Goal: Task Accomplishment & Management: Use online tool/utility

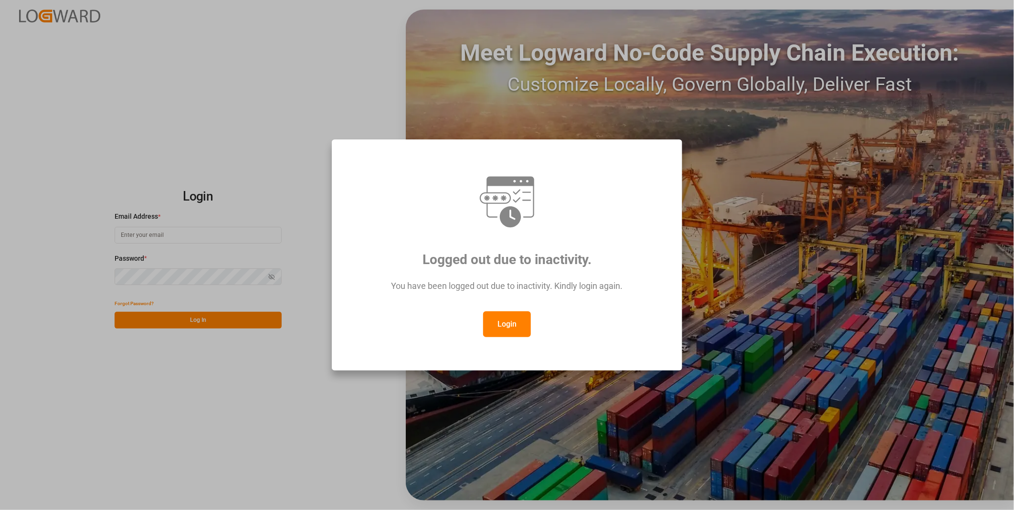
type input "[PERSON_NAME][EMAIL_ADDRESS][DOMAIN_NAME]"
click at [513, 325] on button "Login" at bounding box center [507, 324] width 48 height 26
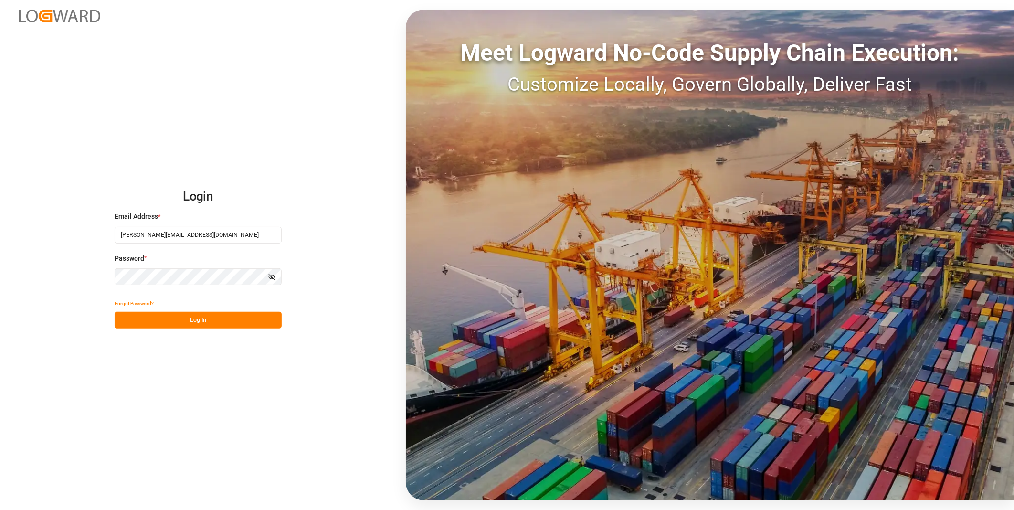
click at [270, 316] on button "Log In" at bounding box center [198, 320] width 167 height 17
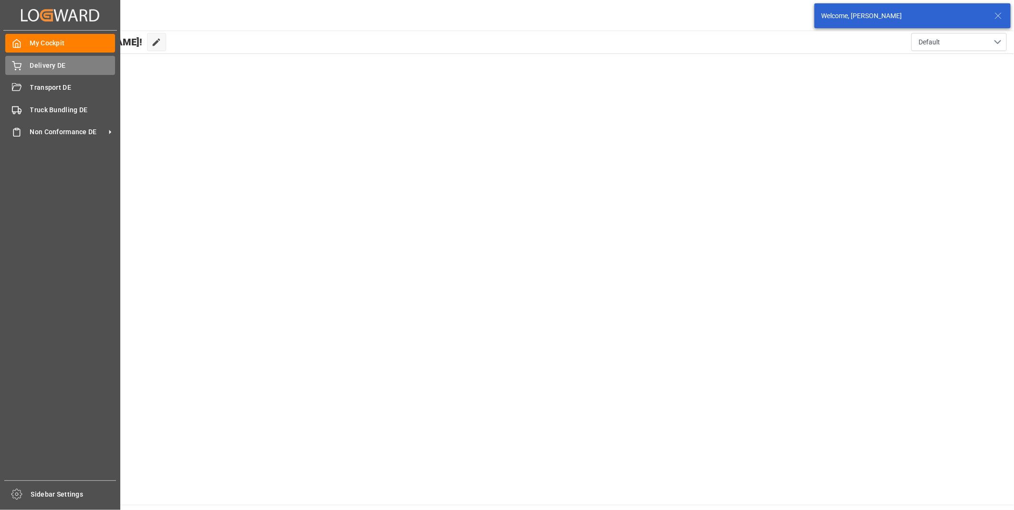
click at [23, 65] on div "Delivery DE Delivery DE" at bounding box center [60, 65] width 110 height 19
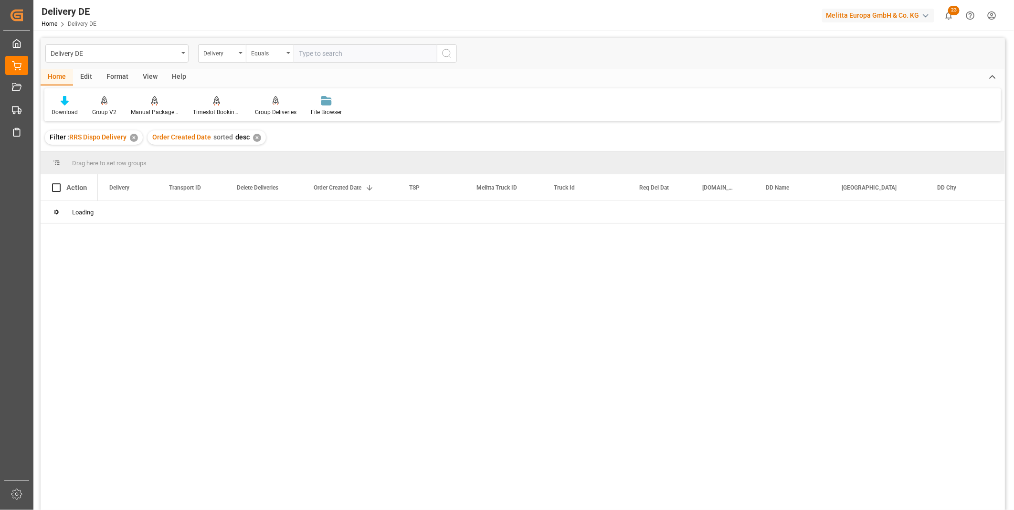
click at [325, 53] on input "text" at bounding box center [365, 53] width 143 height 18
type input "92566677"
click at [442, 48] on icon "search button" at bounding box center [446, 53] width 11 height 11
click at [360, 136] on div "✕" at bounding box center [364, 138] width 8 height 8
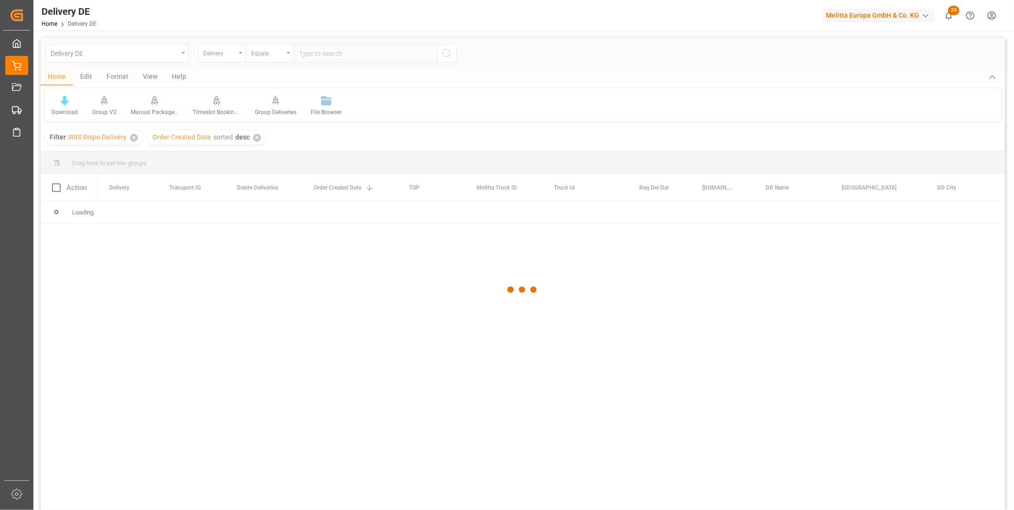
click at [325, 59] on div at bounding box center [523, 290] width 964 height 504
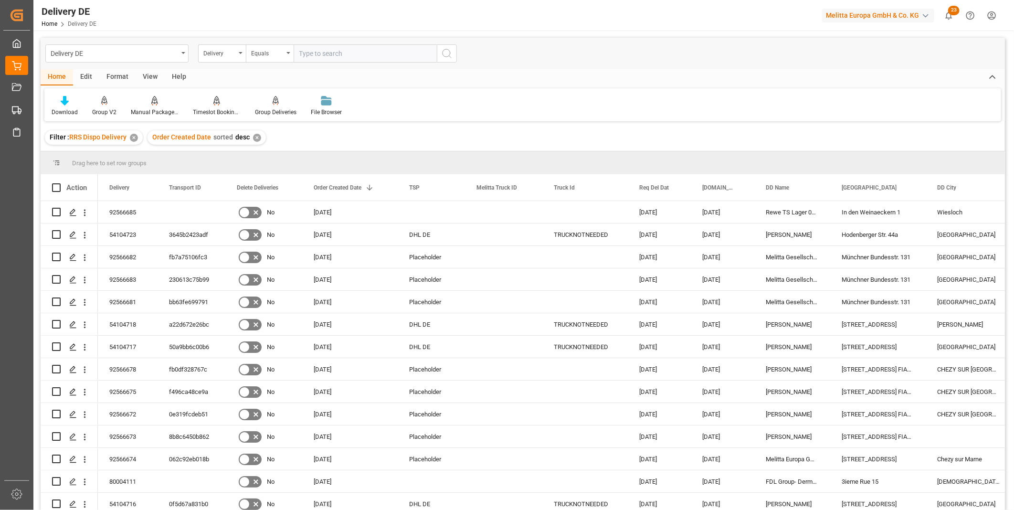
click at [323, 55] on input "text" at bounding box center [365, 53] width 143 height 18
paste input "92566677"
type input "92566677"
click at [439, 50] on button "search button" at bounding box center [447, 53] width 20 height 18
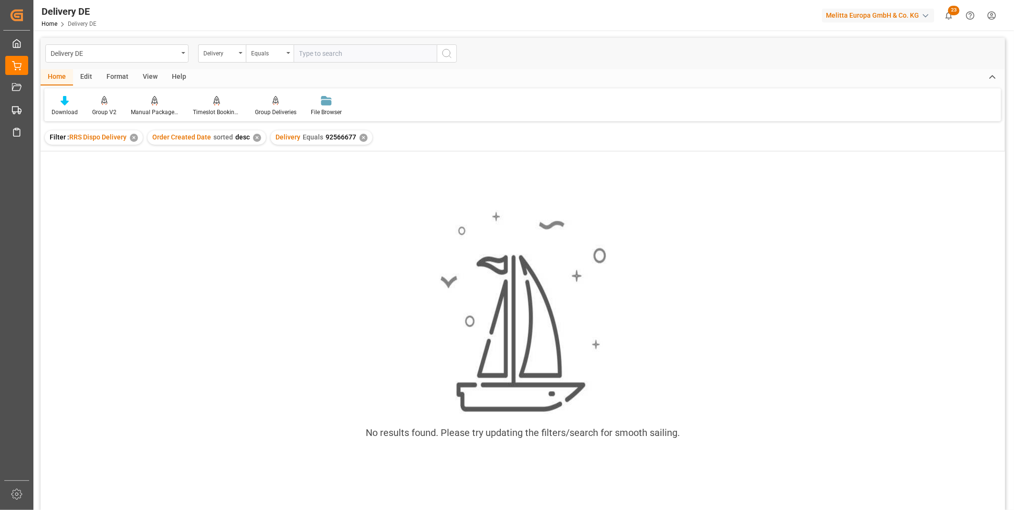
click at [360, 136] on div "✕" at bounding box center [364, 138] width 8 height 8
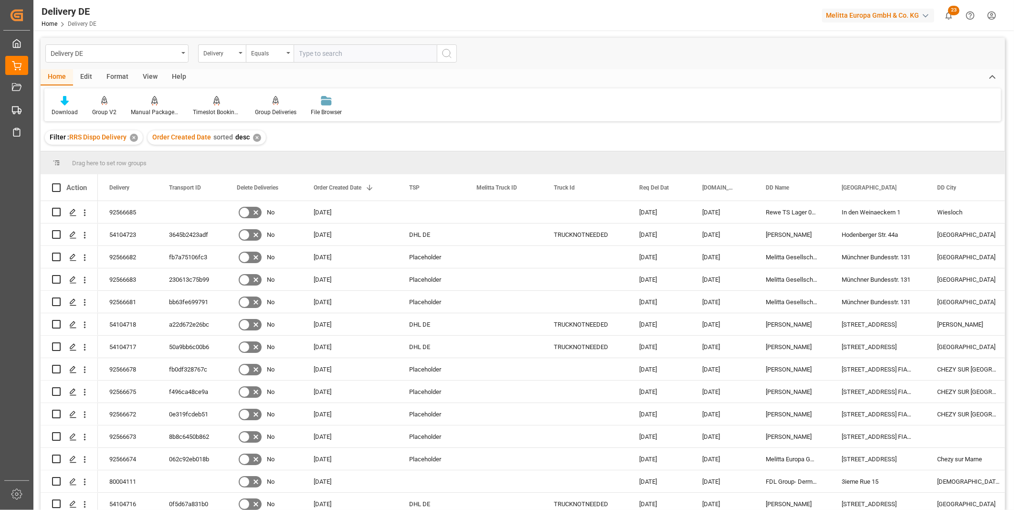
click at [351, 60] on input "text" at bounding box center [365, 53] width 143 height 18
paste input "92566677"
type input "92566677"
click at [452, 55] on icon "search button" at bounding box center [446, 53] width 11 height 11
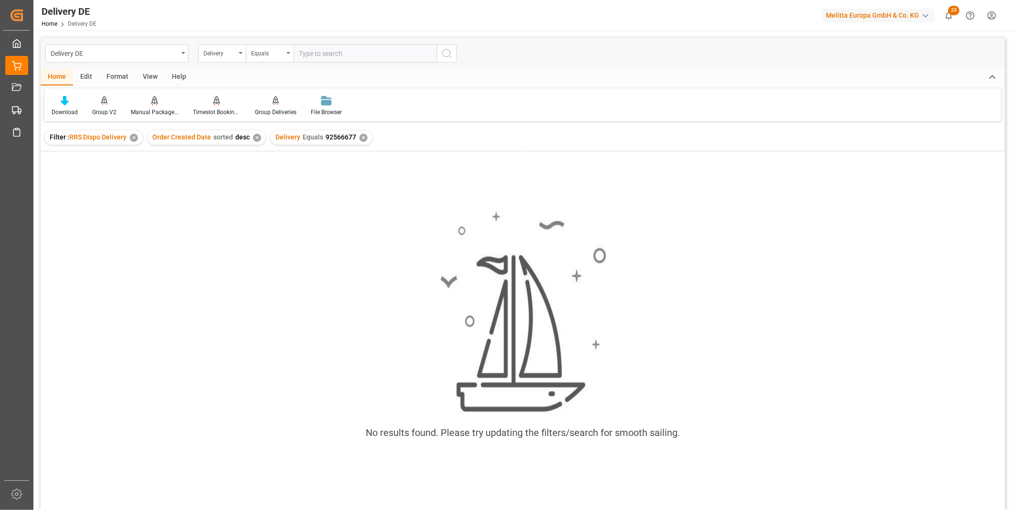
click at [362, 136] on div "✕" at bounding box center [364, 138] width 8 height 8
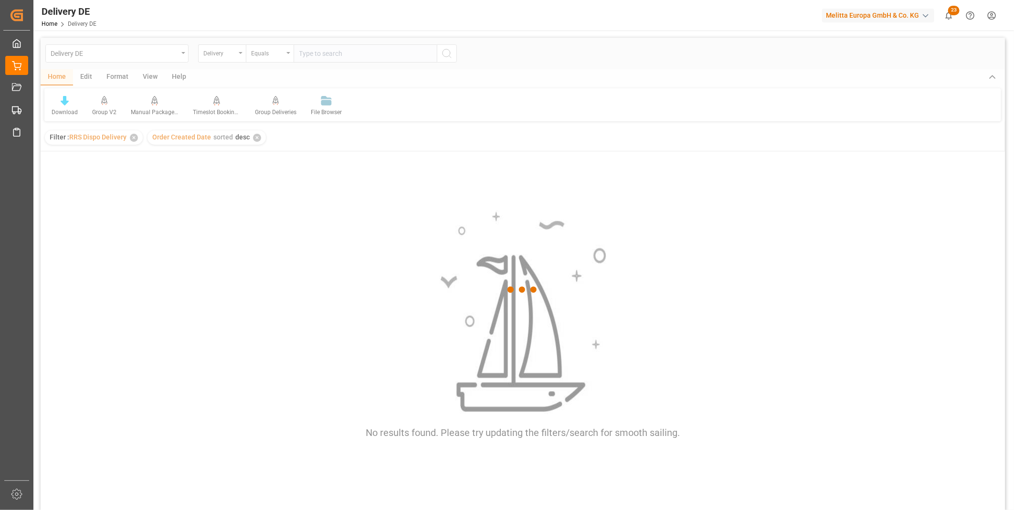
click at [327, 58] on div at bounding box center [523, 290] width 964 height 504
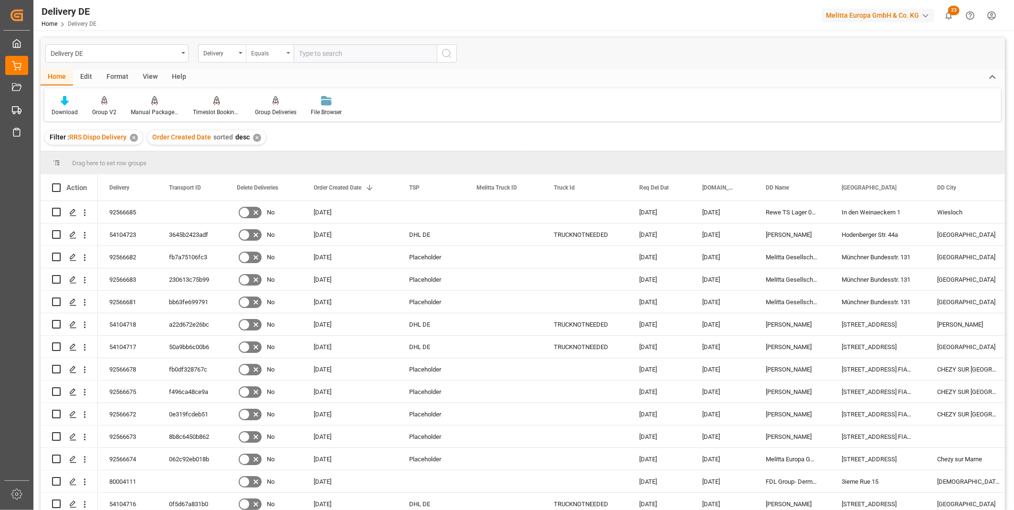
click at [249, 54] on div "Equals" at bounding box center [270, 53] width 48 height 18
click at [238, 53] on div "Delivery" at bounding box center [222, 53] width 48 height 18
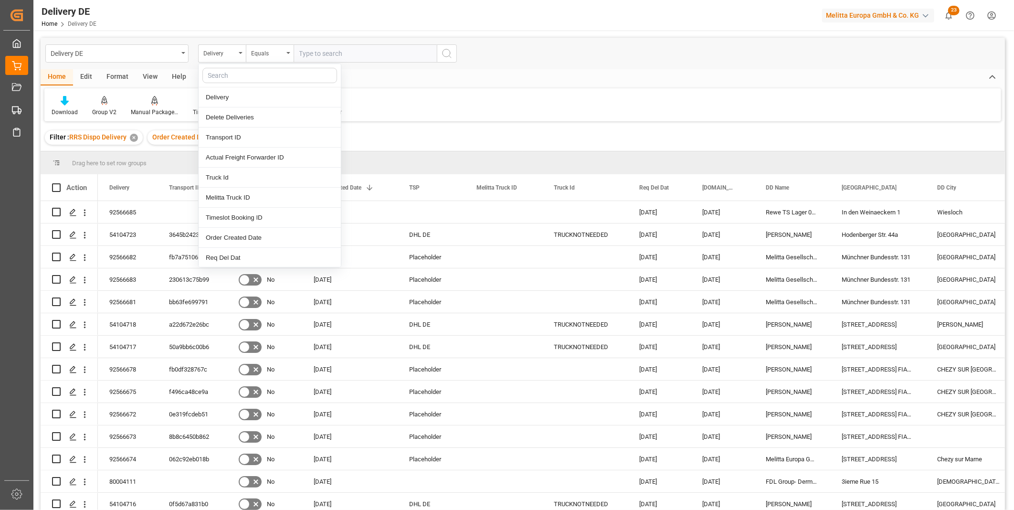
click at [364, 56] on input "text" at bounding box center [365, 53] width 143 height 18
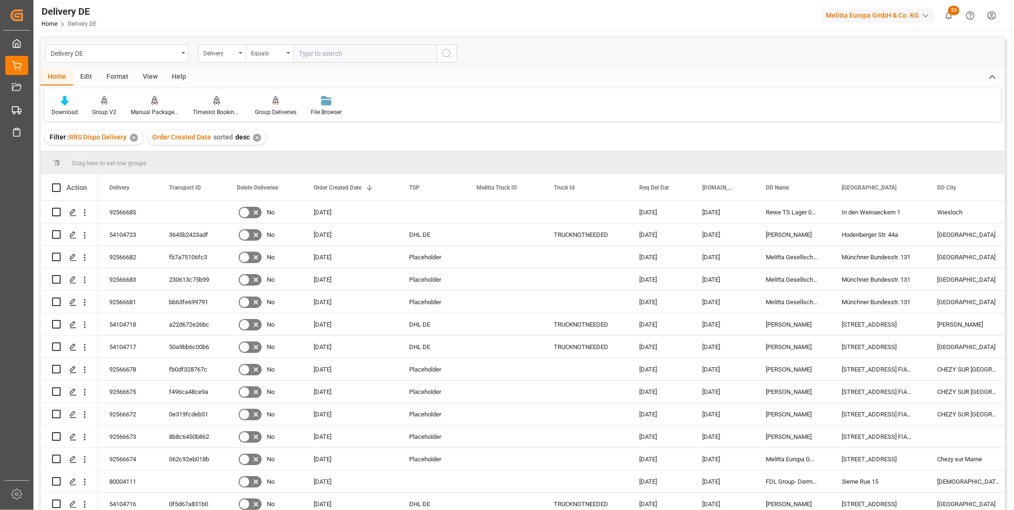
paste input "92566677"
type input "92566677"
click at [217, 57] on div "Delivery" at bounding box center [219, 52] width 32 height 11
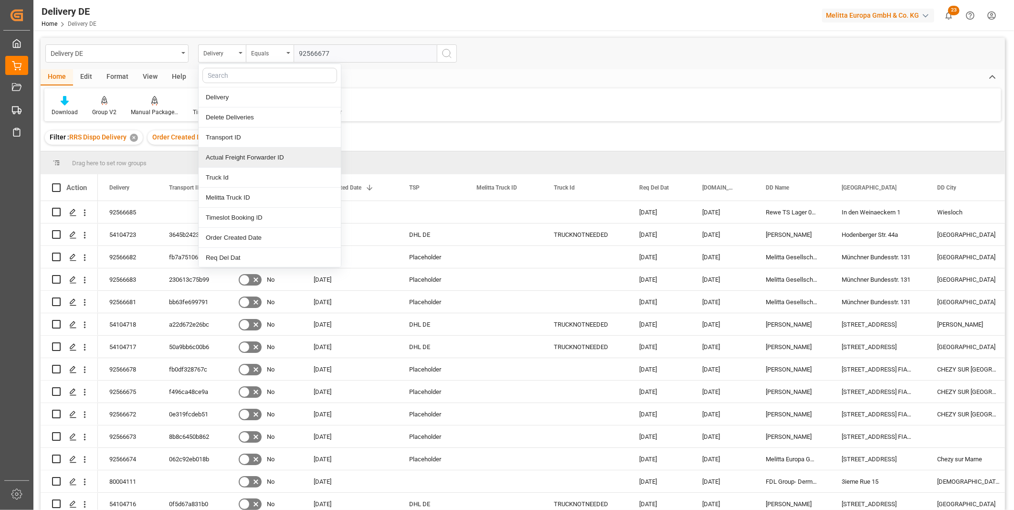
click at [445, 114] on div "Download Group V2 Manual Package TypeDetermination Timeslot Booking Report Grou…" at bounding box center [522, 104] width 957 height 33
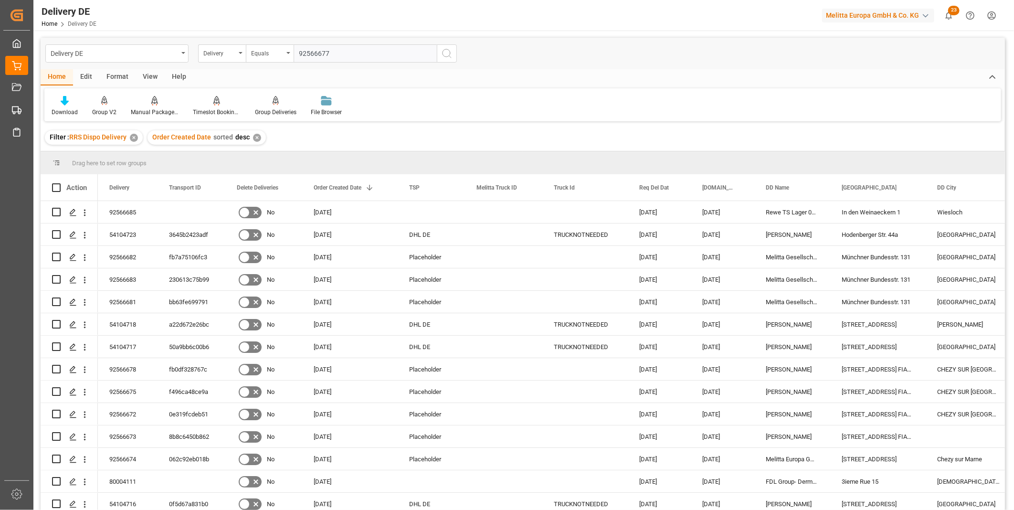
click at [438, 58] on button "search button" at bounding box center [447, 53] width 20 height 18
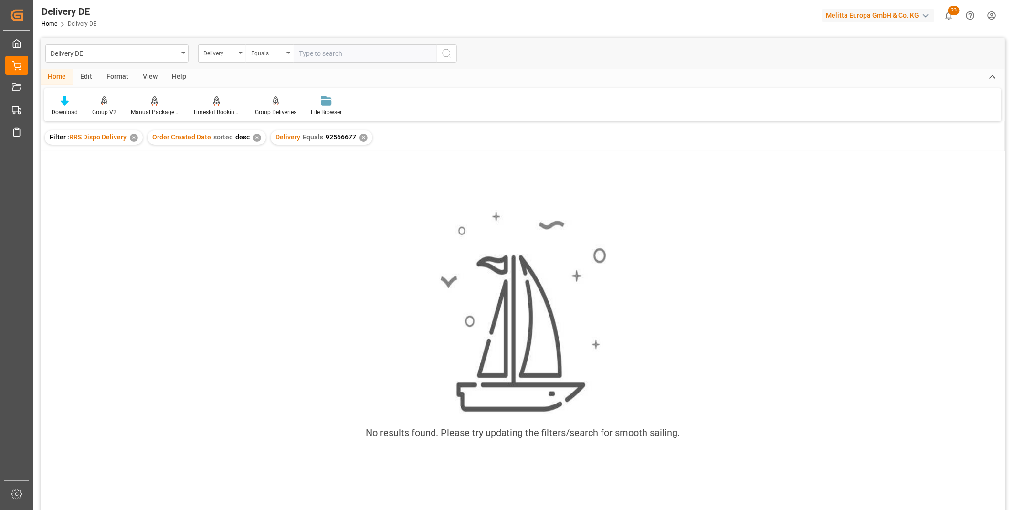
click at [361, 136] on div "✕" at bounding box center [364, 138] width 8 height 8
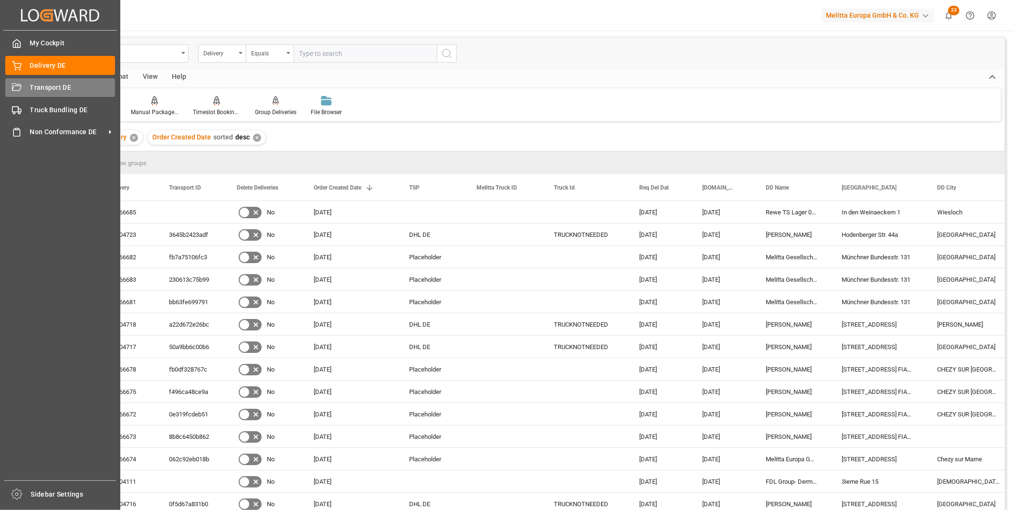
drag, startPoint x: 30, startPoint y: 85, endPoint x: 46, endPoint y: 90, distance: 17.1
click at [30, 85] on span "Transport DE" at bounding box center [72, 88] width 85 height 10
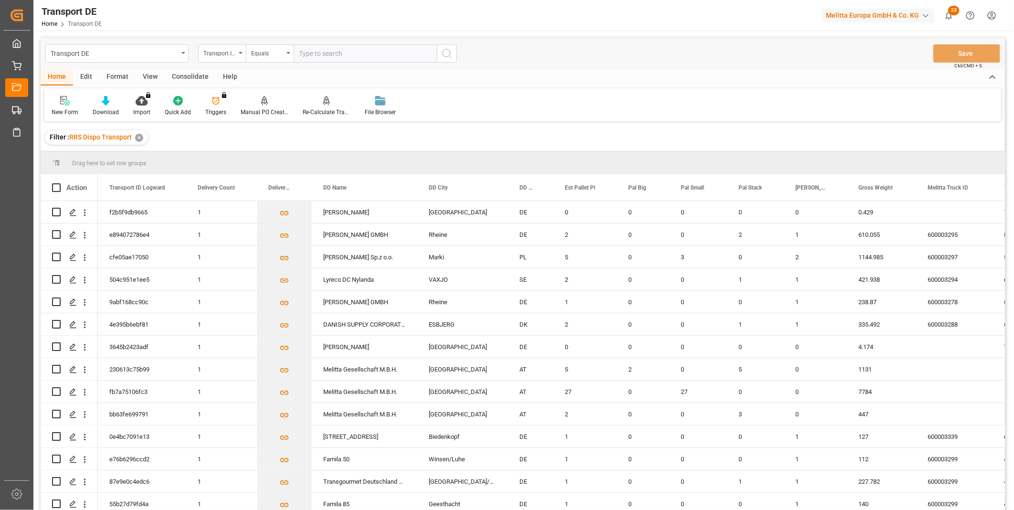
click at [185, 78] on div "Consolidate" at bounding box center [190, 77] width 51 height 16
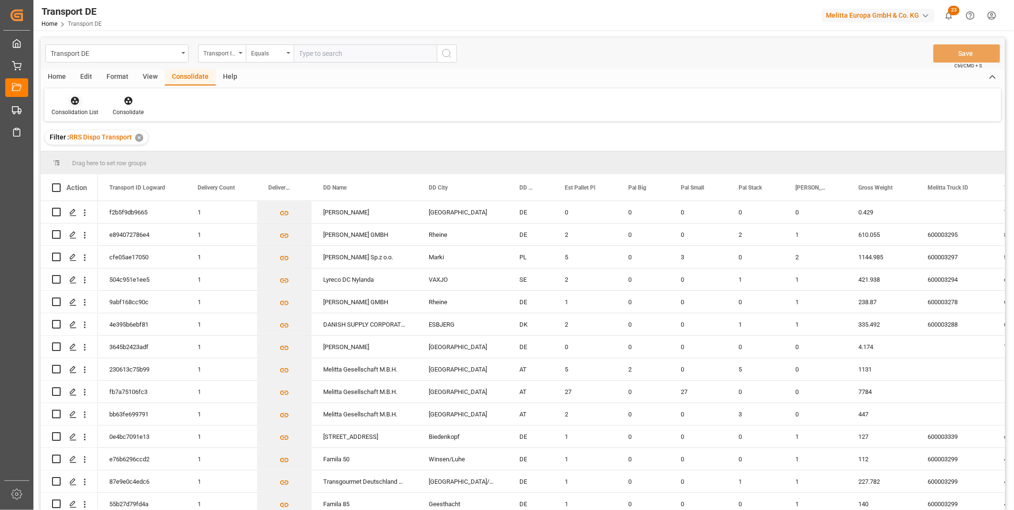
click at [73, 110] on div "Consolidation List" at bounding box center [75, 112] width 47 height 9
click at [114, 169] on div "Truck Bundling RRS Dispo Export" at bounding box center [108, 174] width 99 height 10
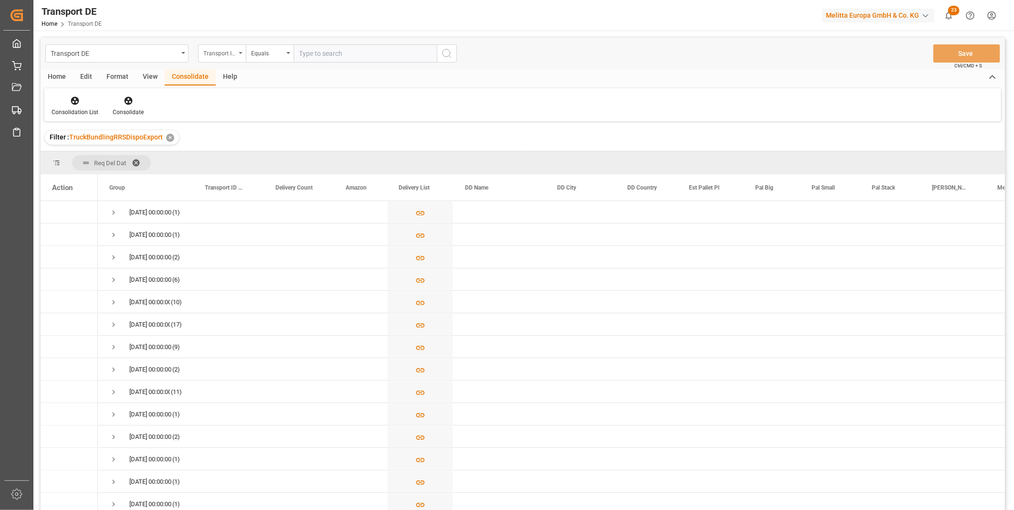
click at [227, 54] on div "Transport ID Logward" at bounding box center [219, 52] width 32 height 11
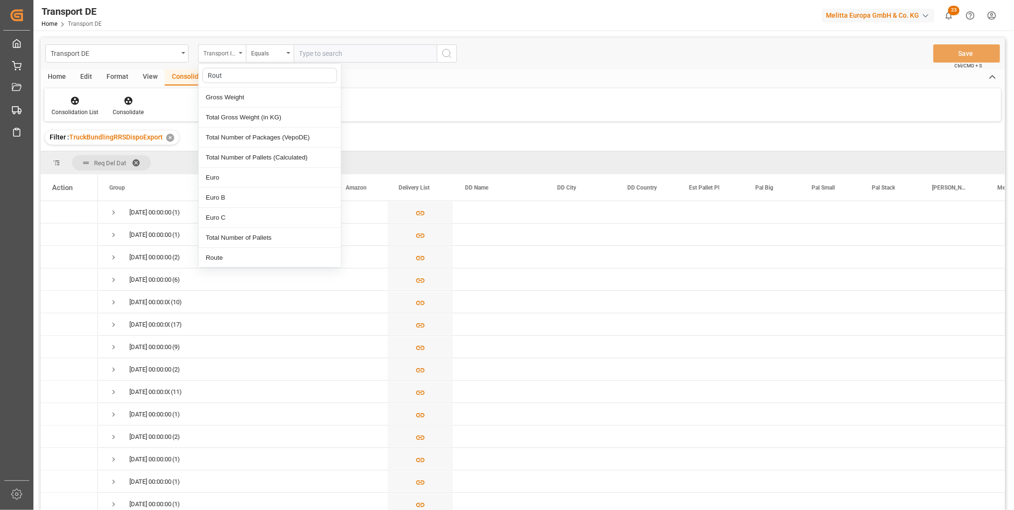
type input "Route"
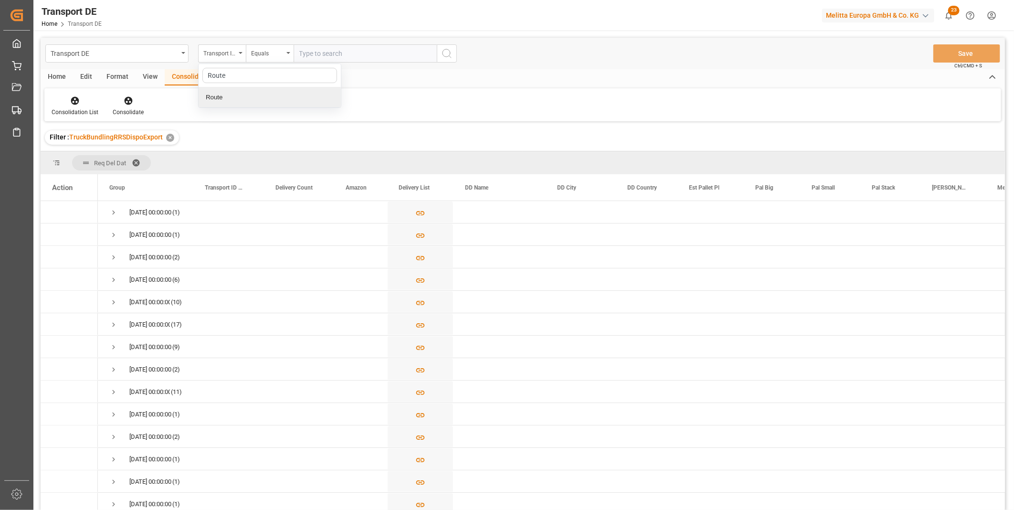
click at [260, 94] on div "Route" at bounding box center [270, 97] width 142 height 20
click at [268, 64] on div "Transport DE Route Equals Save Ctrl/CMD + S" at bounding box center [523, 54] width 964 height 32
click at [275, 55] on div "Equals" at bounding box center [267, 52] width 32 height 11
click at [285, 159] on div "Starts with" at bounding box center [317, 158] width 142 height 20
type input "FR"
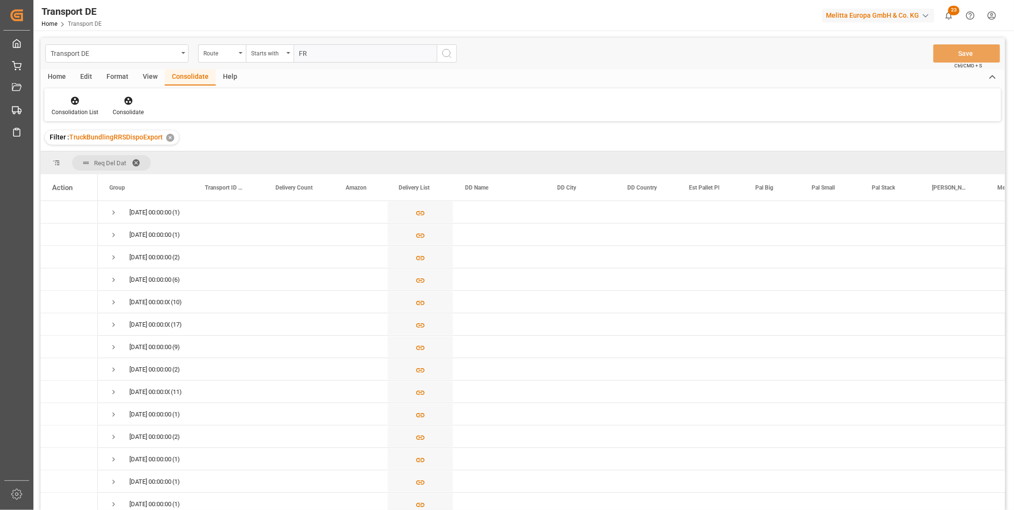
click at [439, 49] on button "search button" at bounding box center [447, 53] width 20 height 18
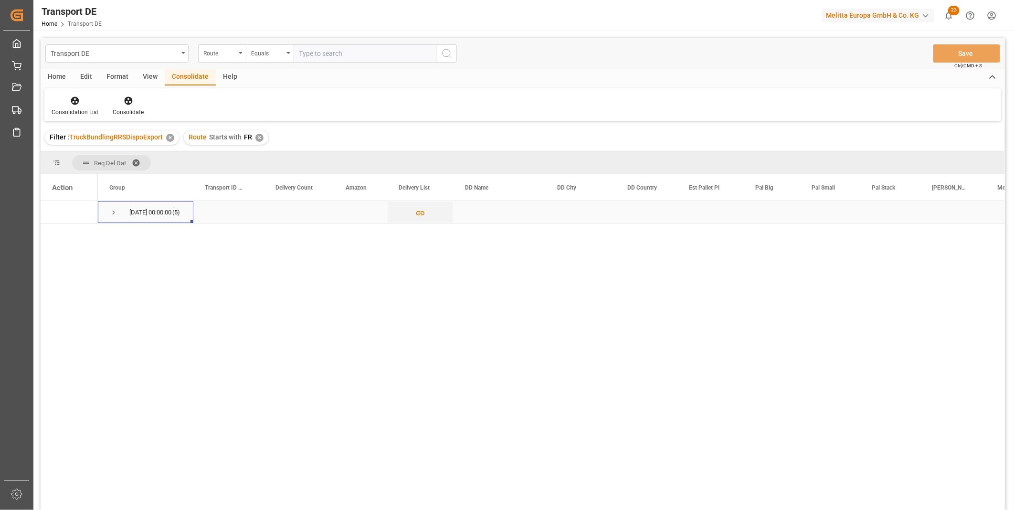
click at [111, 203] on span "Press SPACE to select this row." at bounding box center [113, 212] width 9 height 22
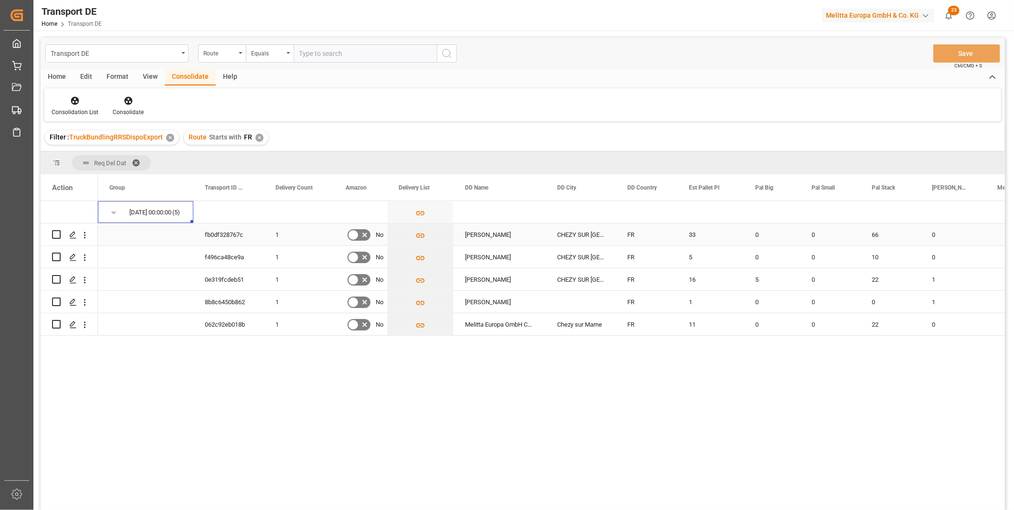
click at [57, 232] on input "Press Space to toggle row selection (unchecked)" at bounding box center [56, 234] width 9 height 9
checkbox input "true"
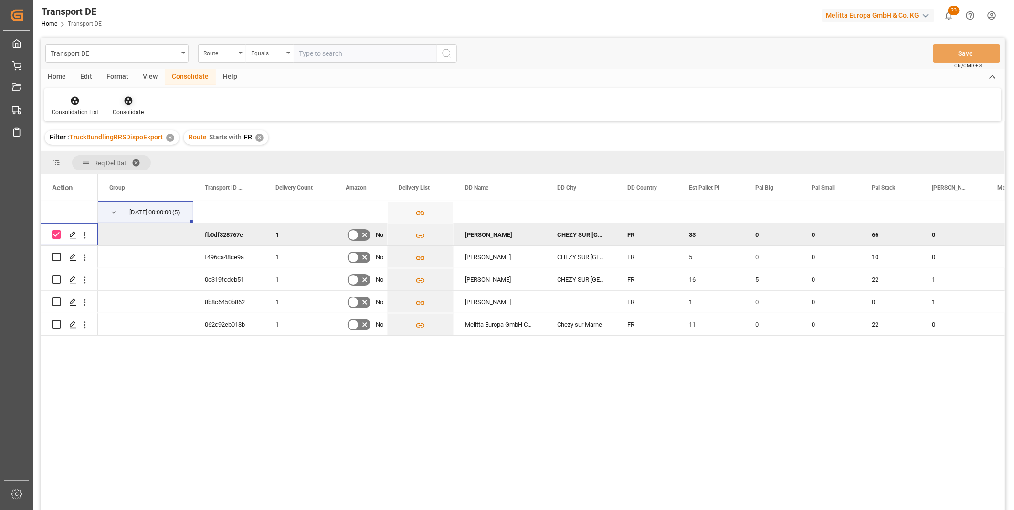
click at [127, 98] on icon at bounding box center [129, 101] width 10 height 10
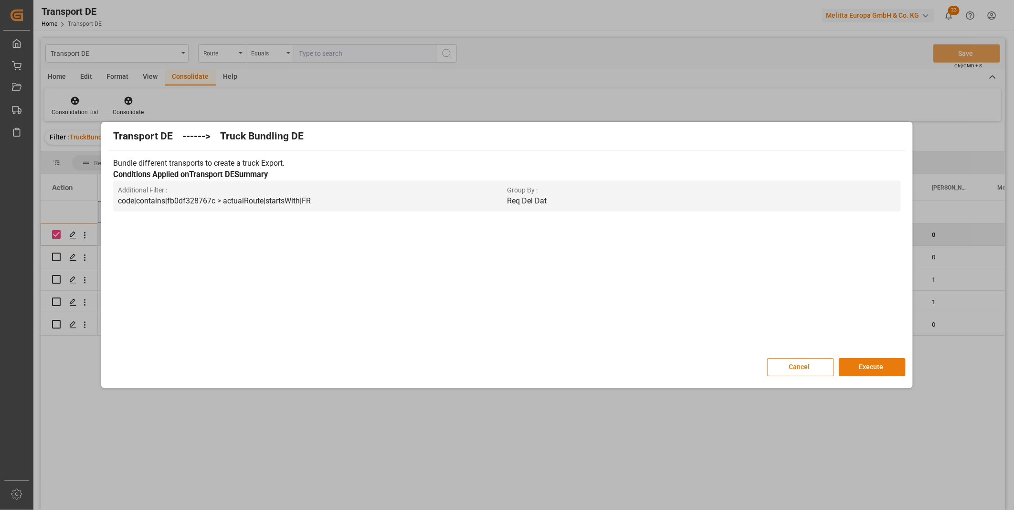
click at [876, 363] on button "Execute" at bounding box center [872, 367] width 67 height 18
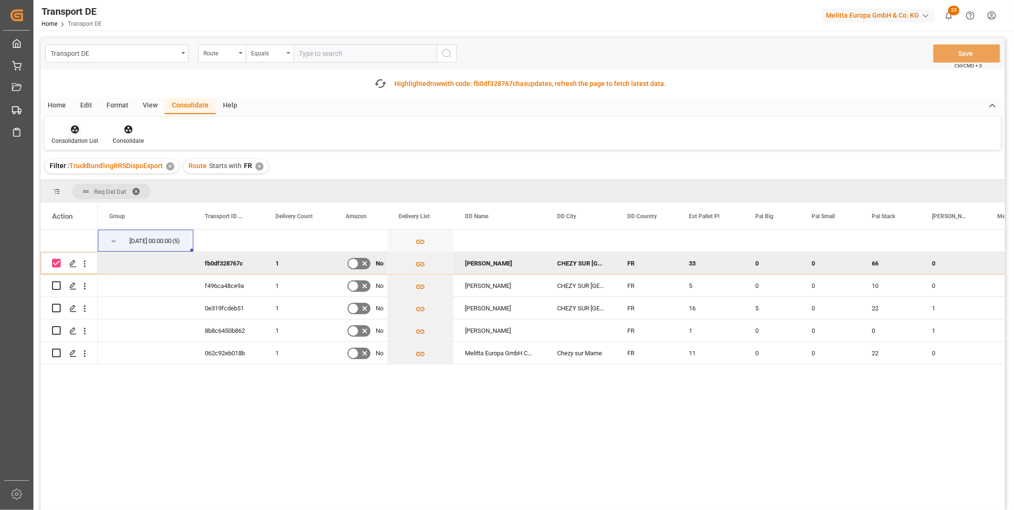
click at [80, 138] on div "Consolidation List" at bounding box center [75, 141] width 47 height 9
click at [121, 204] on div "Transport DE Route Equals Save Ctrl/CMD + S Fetch latest updates Highlighted ro…" at bounding box center [523, 301] width 964 height 526
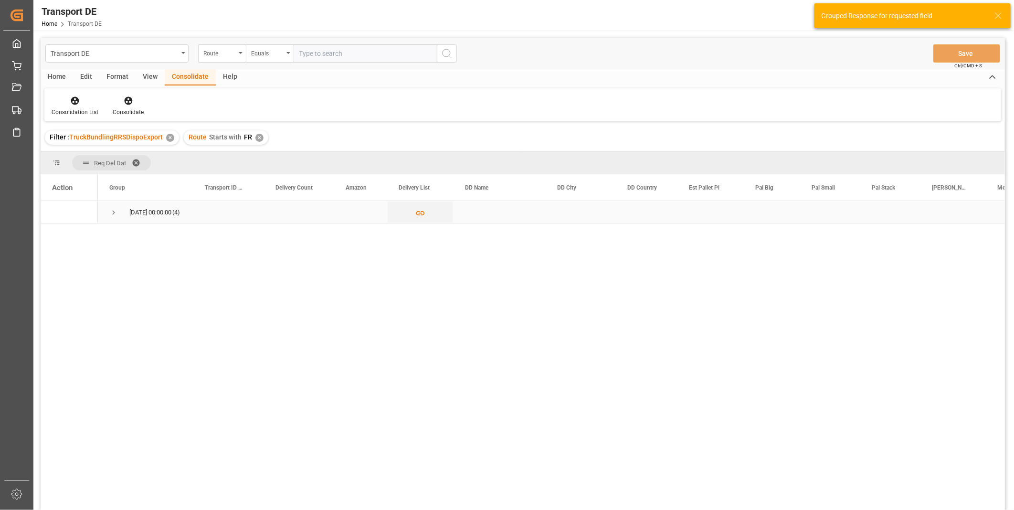
click at [111, 205] on span "Press SPACE to select this row." at bounding box center [113, 212] width 9 height 22
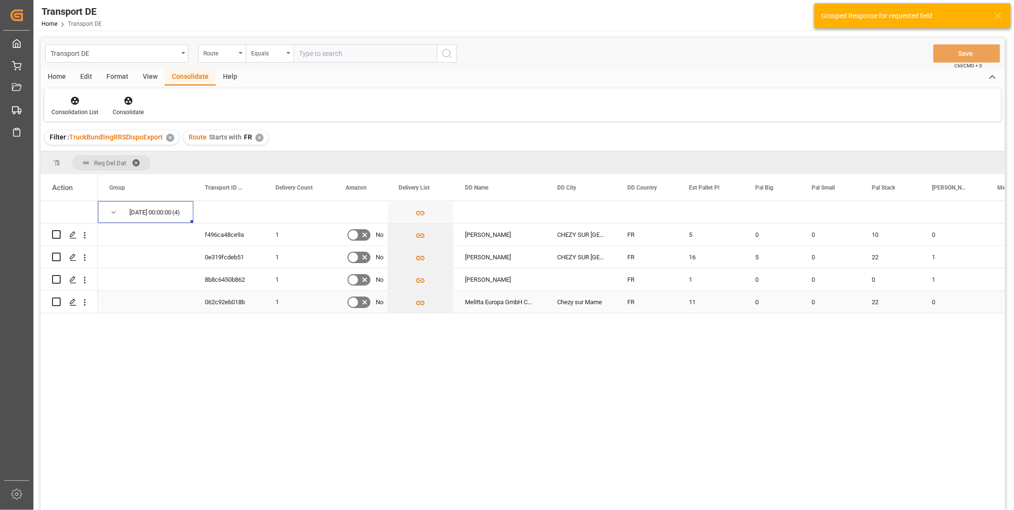
click at [54, 298] on input "Press Space to toggle row selection (unchecked)" at bounding box center [56, 301] width 9 height 9
checkbox input "true"
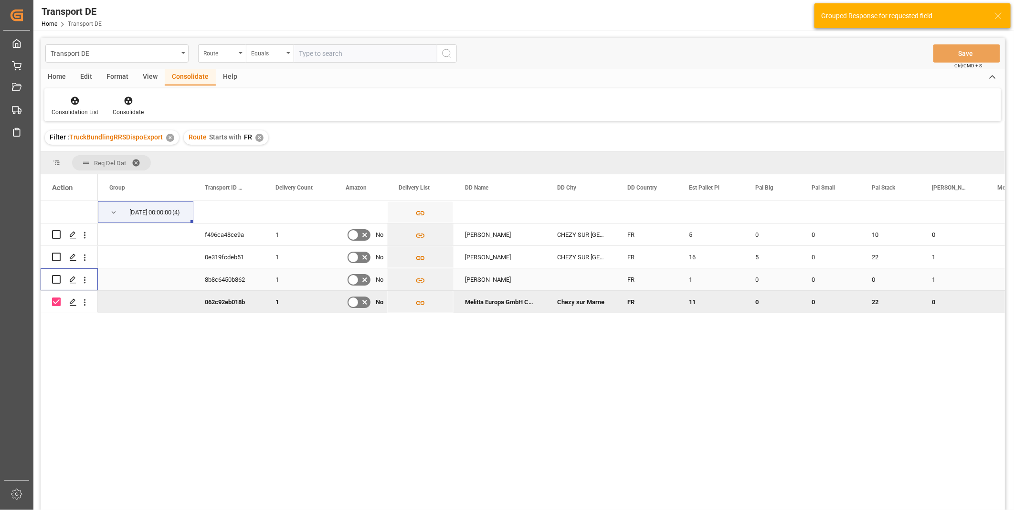
click at [54, 283] on input "Press Space to toggle row selection (unchecked)" at bounding box center [56, 279] width 9 height 9
checkbox input "true"
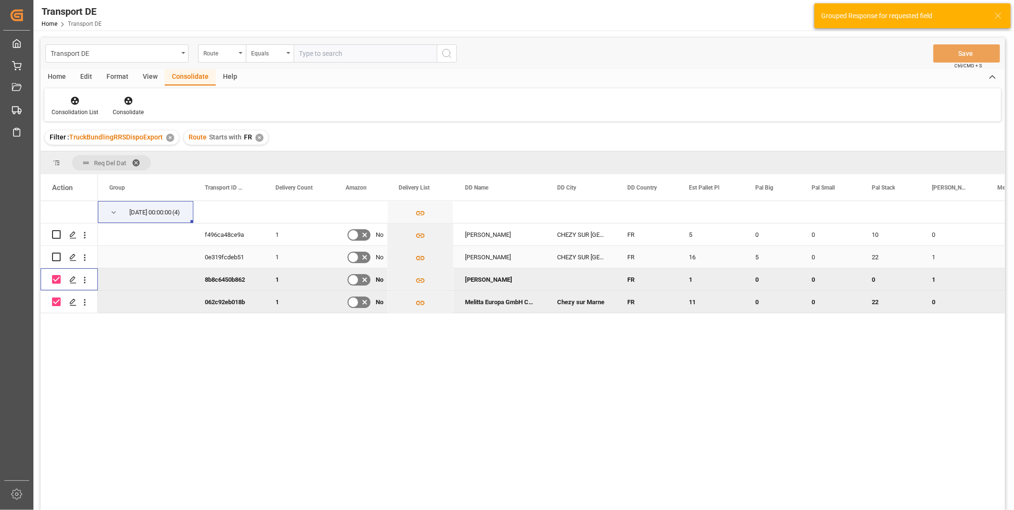
click at [56, 254] on input "Press Space to toggle row selection (unchecked)" at bounding box center [56, 257] width 9 height 9
checkbox input "true"
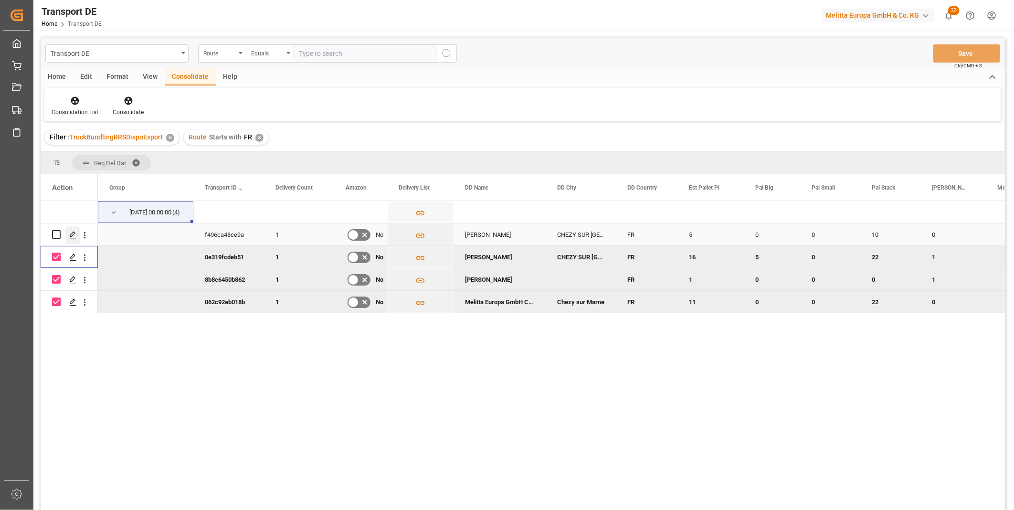
drag, startPoint x: 54, startPoint y: 235, endPoint x: 69, endPoint y: 228, distance: 16.4
click at [55, 234] on input "Press Space to toggle row selection (unchecked)" at bounding box center [56, 234] width 9 height 9
checkbox input "true"
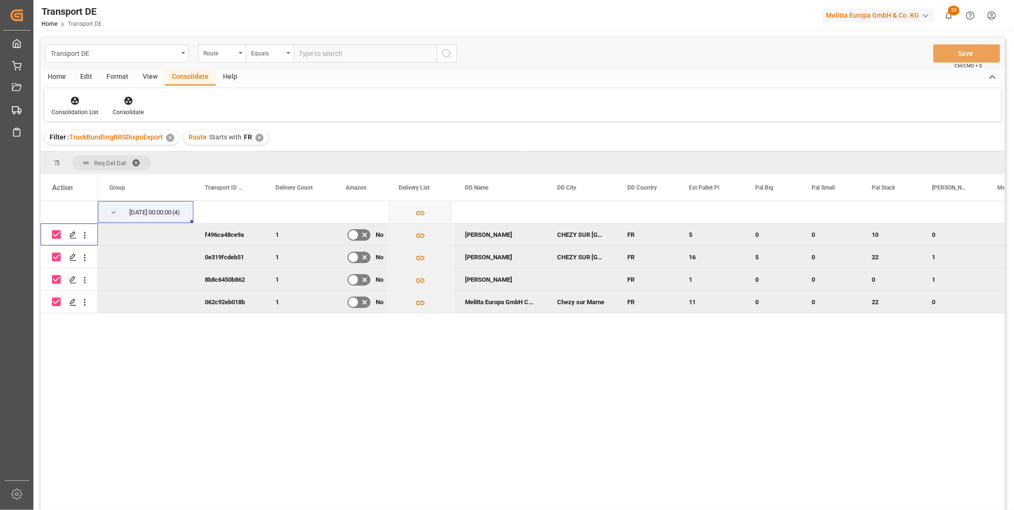
click at [127, 109] on div "Consolidate" at bounding box center [128, 112] width 31 height 9
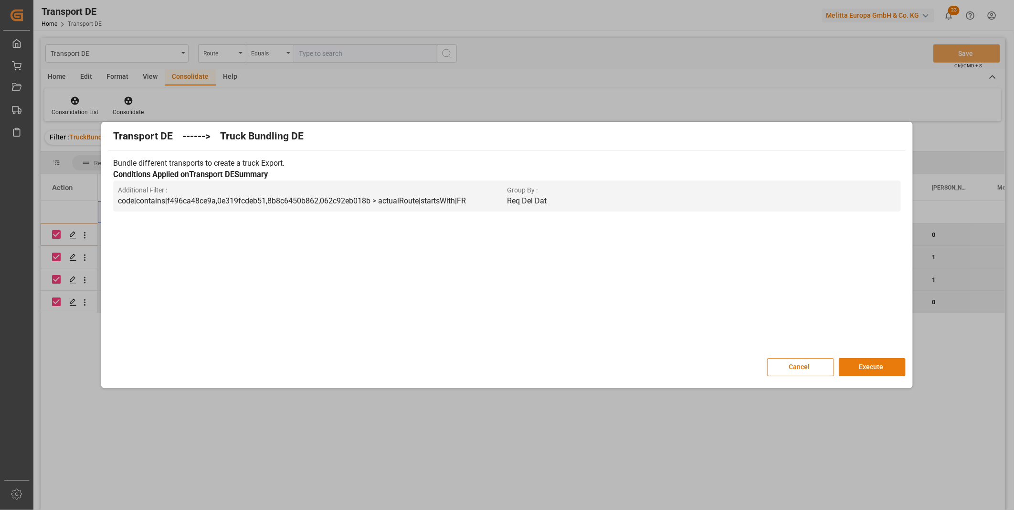
click at [838, 365] on div "Cancel Execute" at bounding box center [506, 367] width 797 height 18
click at [866, 365] on button "Execute" at bounding box center [872, 367] width 67 height 18
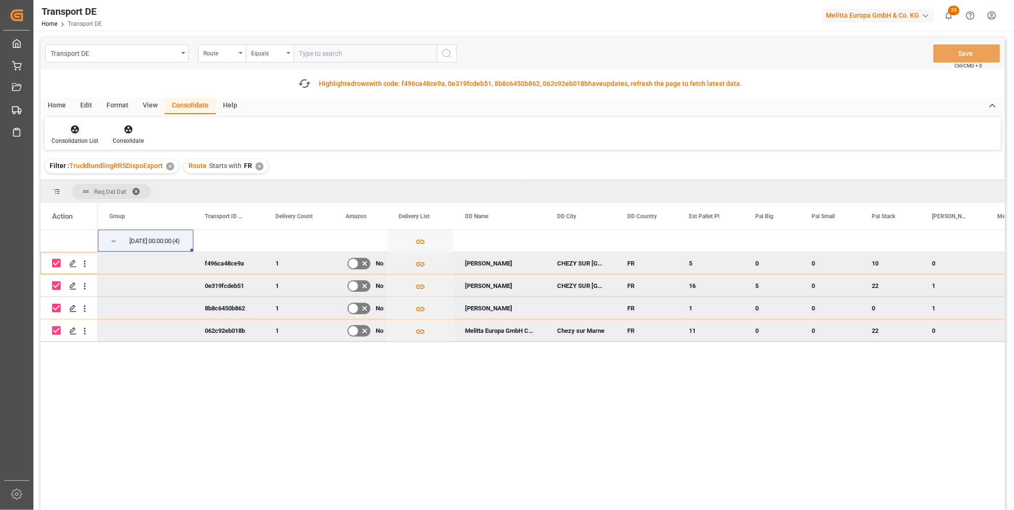
click at [81, 136] on div "Consolidation List" at bounding box center [74, 134] width 61 height 21
click at [132, 203] on div "Transport DE Route Equals Save Ctrl/CMD + S Fetch latest updates Highlighted ro…" at bounding box center [523, 301] width 964 height 526
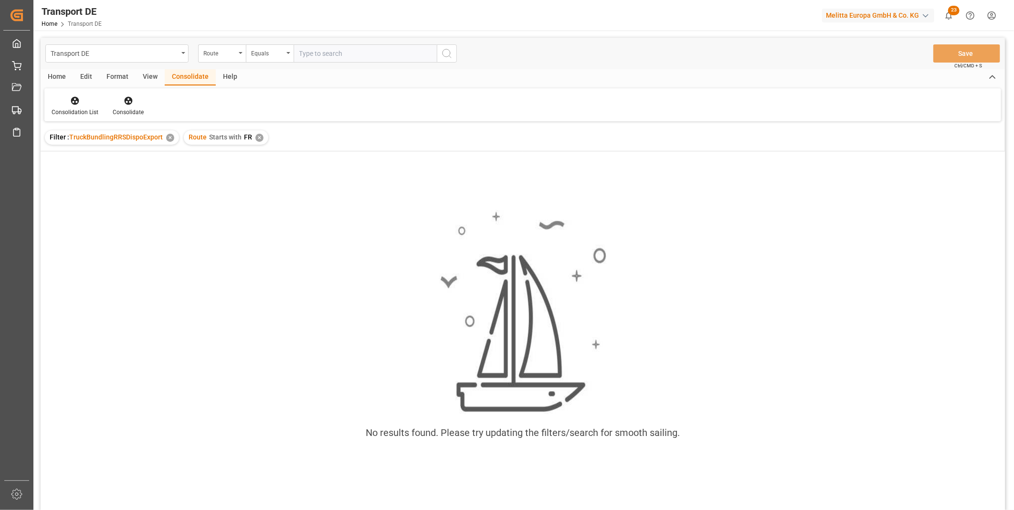
click at [256, 138] on div "✕" at bounding box center [259, 138] width 8 height 8
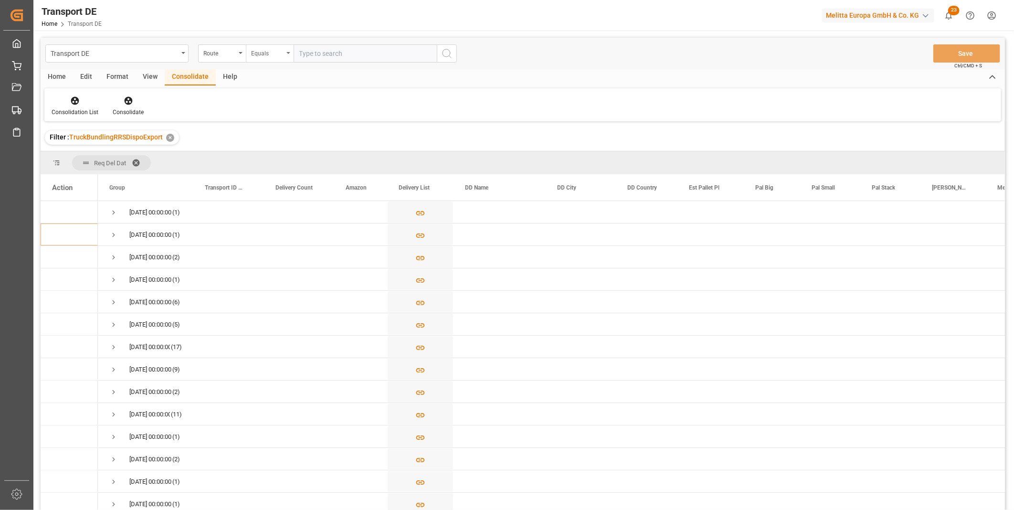
click at [275, 49] on div "Equals" at bounding box center [267, 52] width 32 height 11
click at [277, 160] on div "Starts with" at bounding box center [317, 158] width 142 height 20
type input "AT"
click at [449, 52] on icon "search button" at bounding box center [446, 53] width 11 height 11
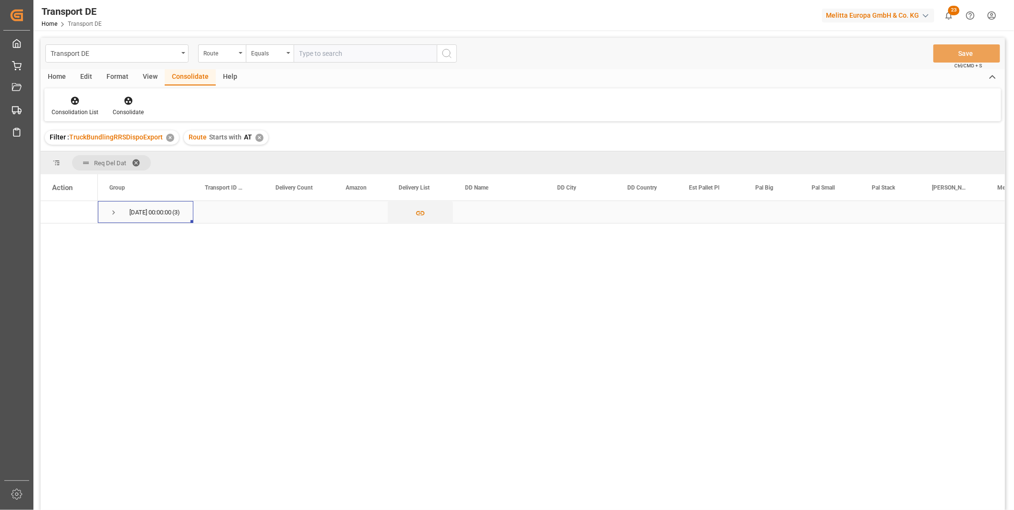
click at [116, 208] on span "Press SPACE to select this row." at bounding box center [113, 212] width 9 height 9
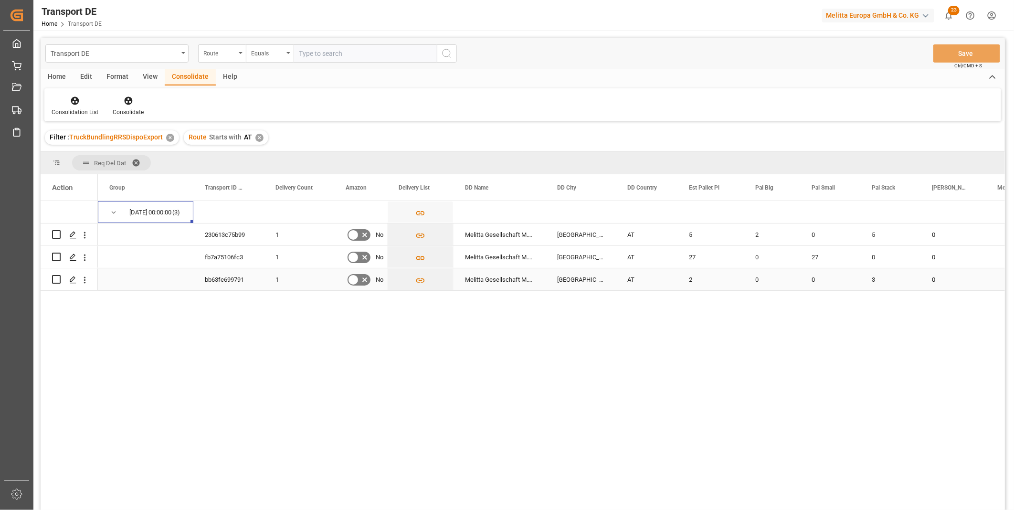
click at [58, 281] on input "Press Space to toggle row selection (unchecked)" at bounding box center [56, 279] width 9 height 9
checkbox input "true"
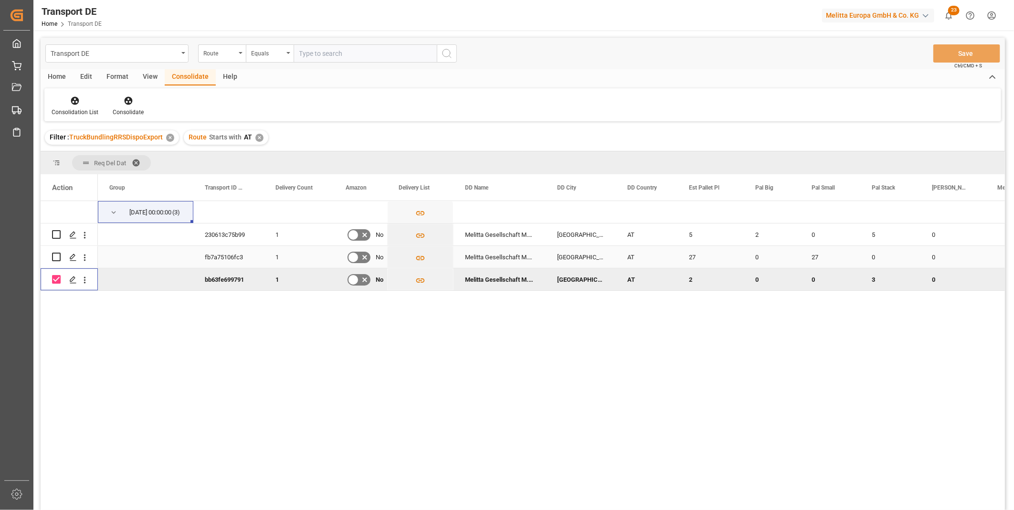
click at [58, 260] on input "Press Space to toggle row selection (unchecked)" at bounding box center [56, 257] width 9 height 9
checkbox input "true"
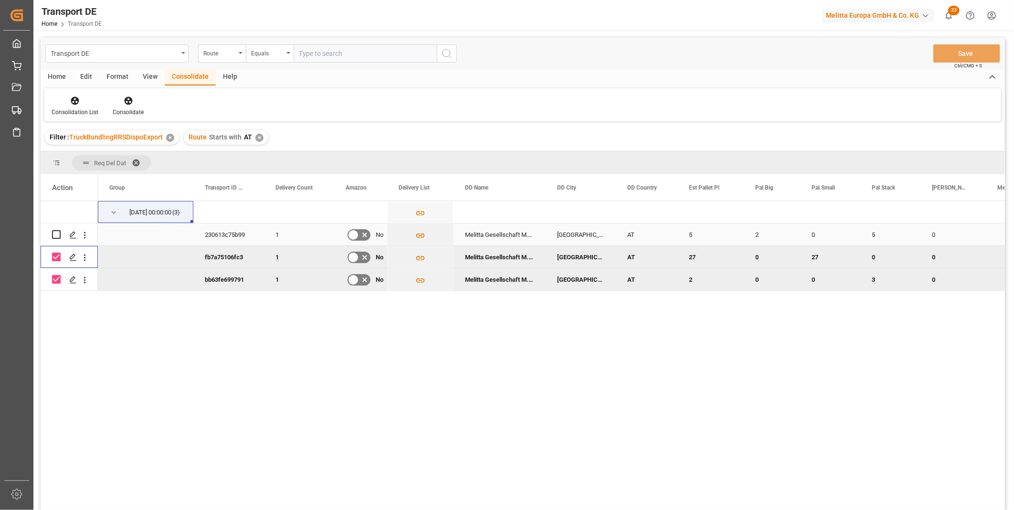
click at [57, 240] on div "Press SPACE to select this row." at bounding box center [56, 234] width 9 height 22
click at [58, 236] on input "Press Space to toggle row selection (unchecked)" at bounding box center [56, 234] width 9 height 9
checkbox input "true"
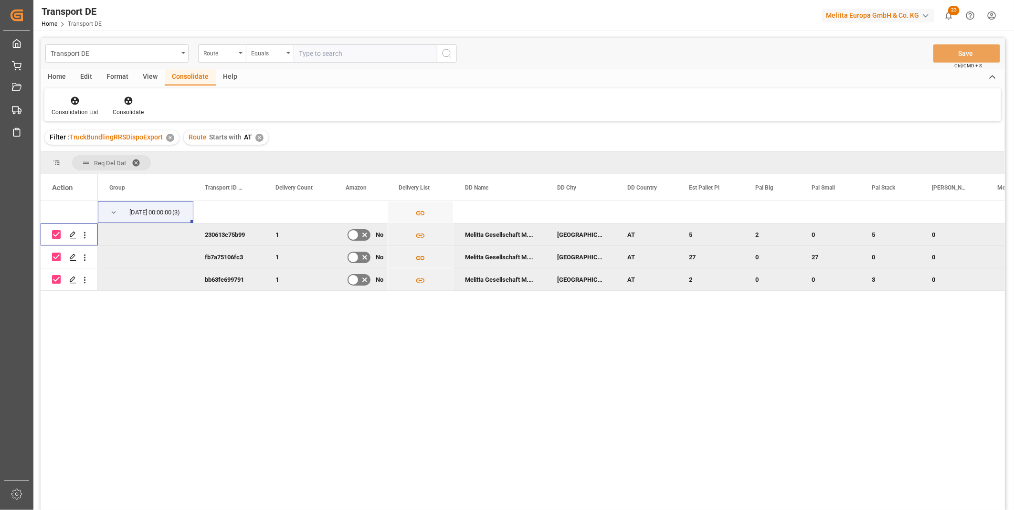
click at [136, 93] on div "Consolidation List Consolidate" at bounding box center [522, 104] width 957 height 33
click at [135, 98] on div at bounding box center [128, 100] width 31 height 10
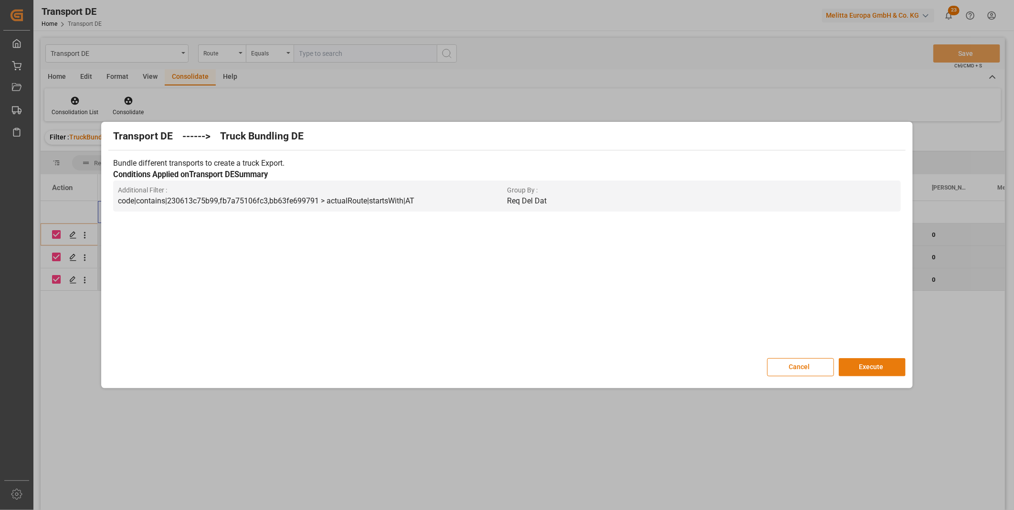
click at [858, 367] on button "Execute" at bounding box center [872, 367] width 67 height 18
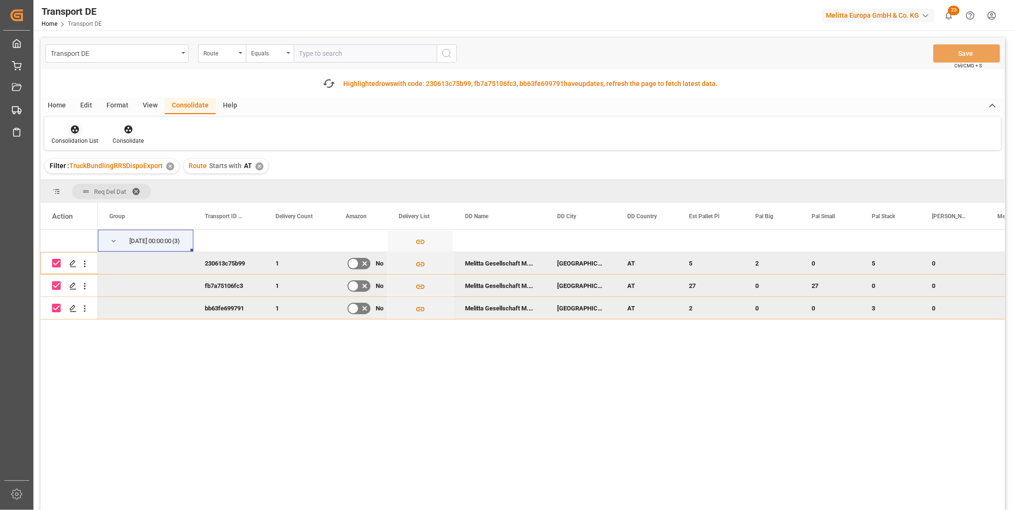
click at [99, 129] on div "Consolidation List" at bounding box center [74, 134] width 61 height 21
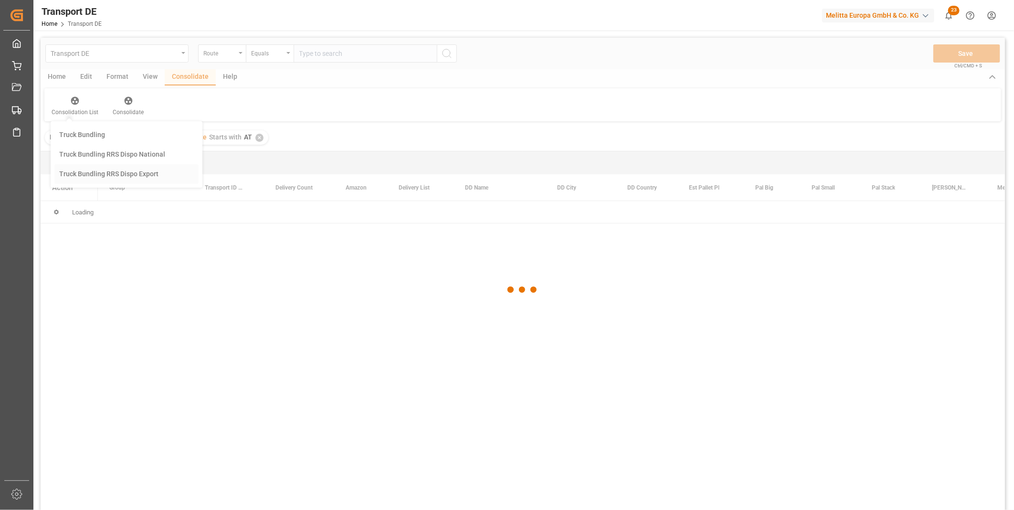
click at [113, 206] on div "Transport DE Route Equals Save Ctrl/CMD + S Home Edit Format View Consolidate H…" at bounding box center [523, 287] width 964 height 498
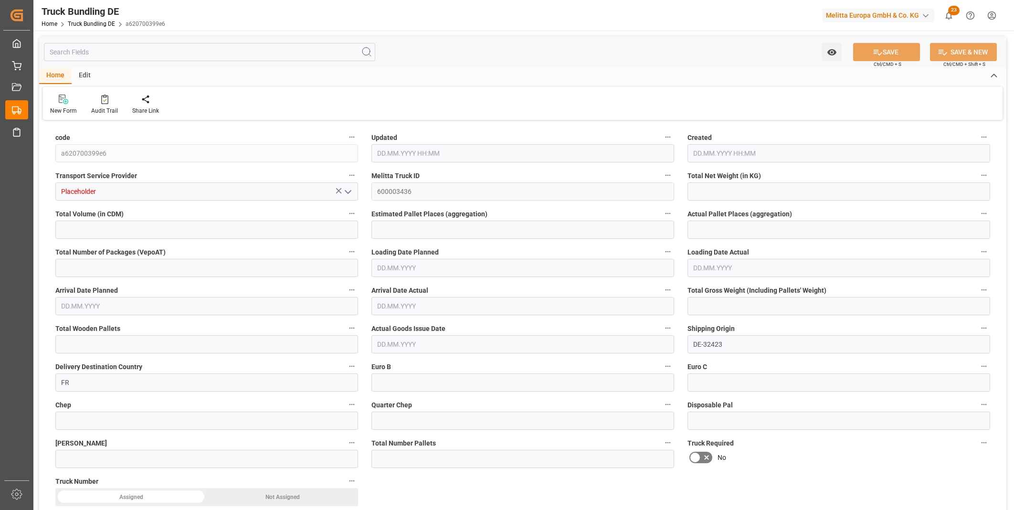
type input "5181.816"
type input "55928.943"
type input "33"
type input "0"
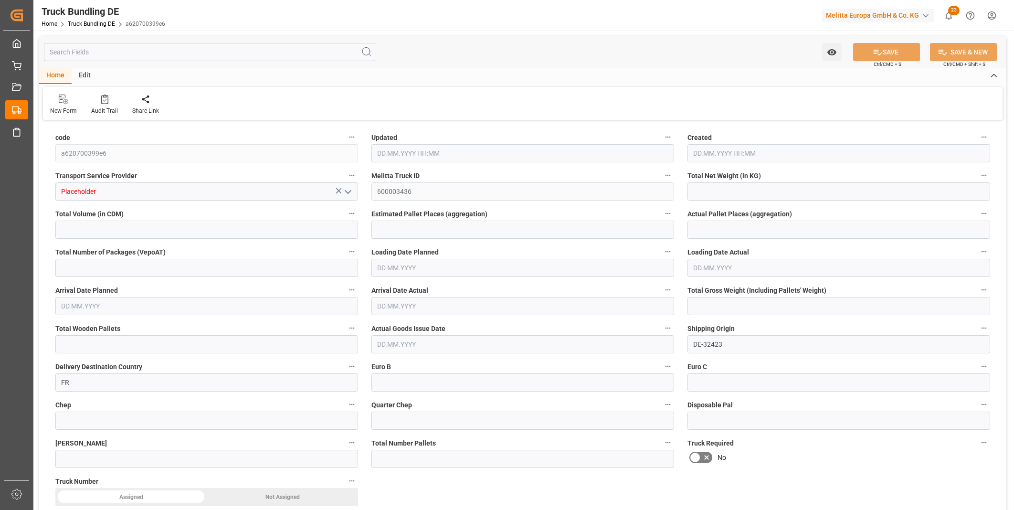
type input "8222"
type input "61"
type input "0"
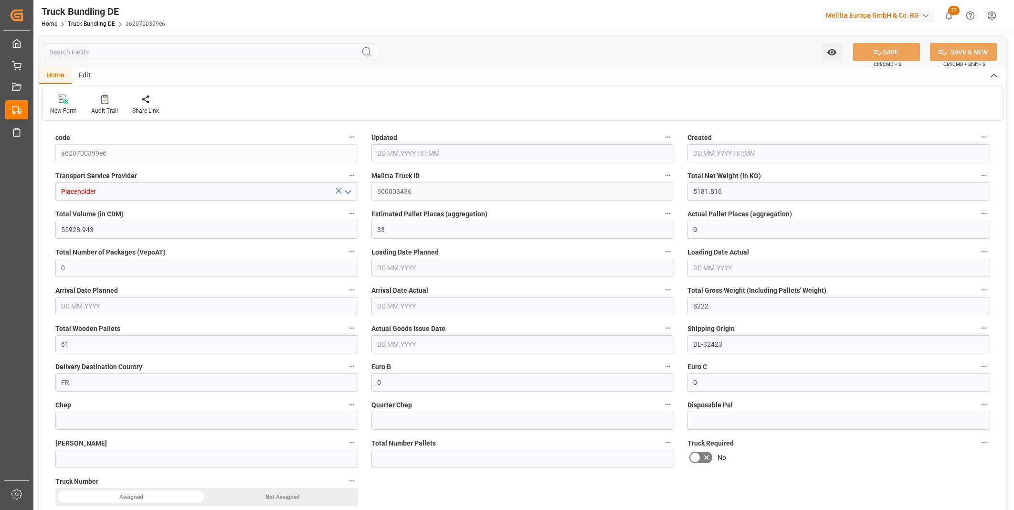
type input "0"
type input "[DATE] 10:58"
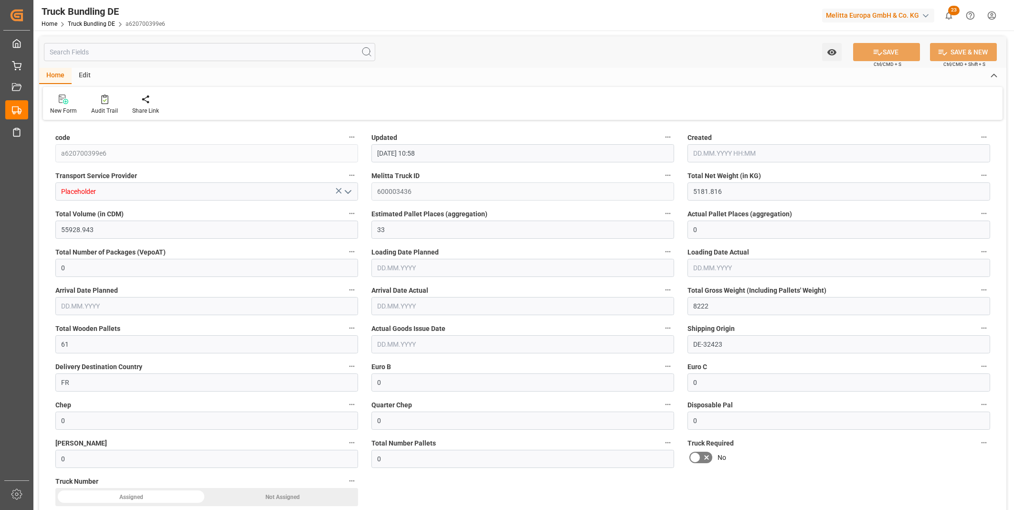
type input "[DATE] 10:58"
type input "[DATE]"
type input "7320.354"
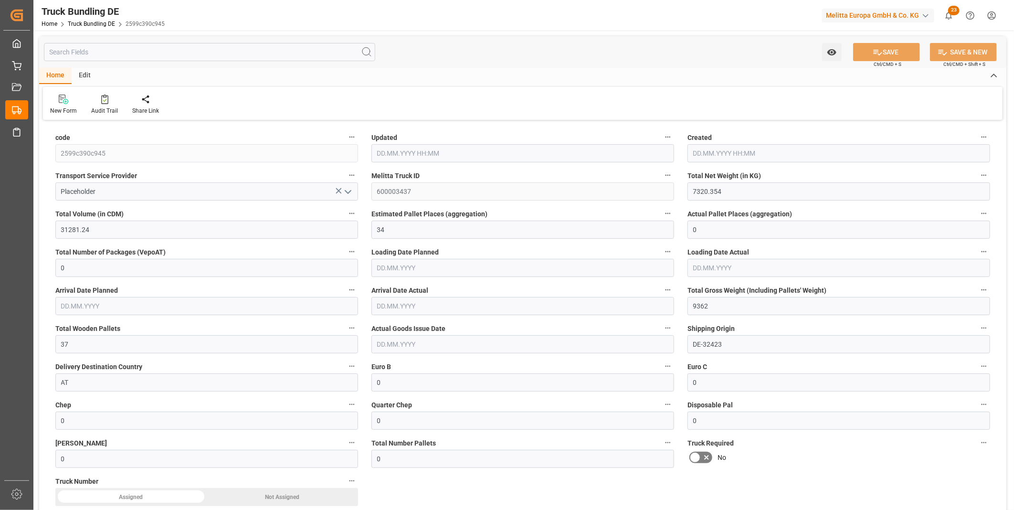
type input "31281.24"
type input "34"
type input "0"
type input "9362"
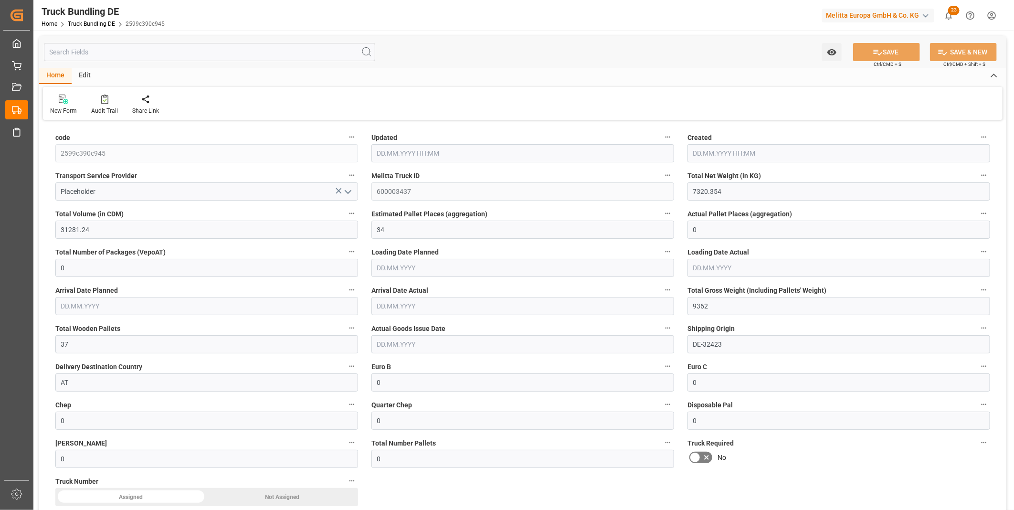
type input "37"
type input "0"
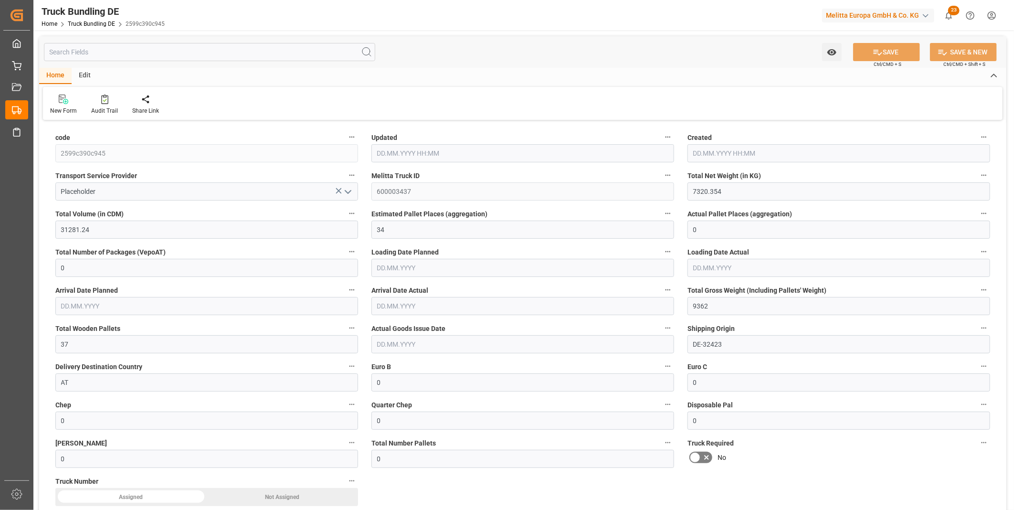
type input "0"
type input "10.10.2025 10:59"
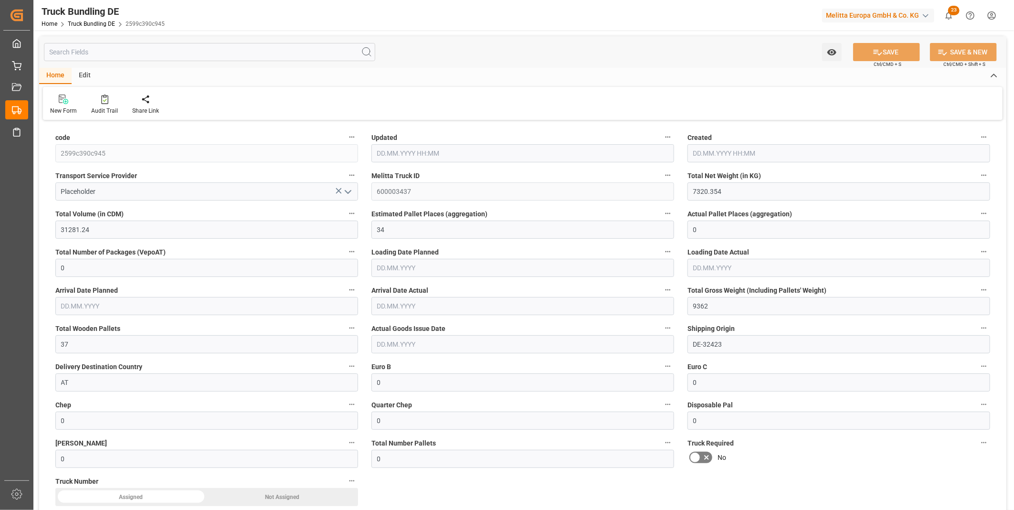
type input "[DATE]"
